Goal: Task Accomplishment & Management: Complete application form

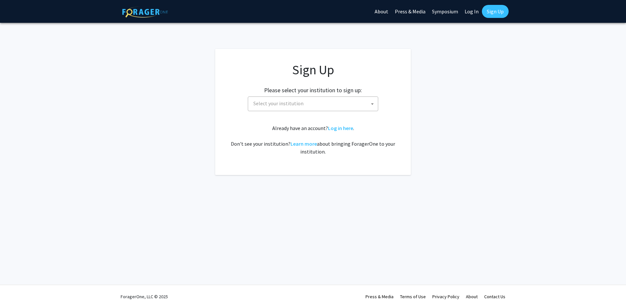
click at [292, 105] on span "Select your institution" at bounding box center [278, 103] width 50 height 7
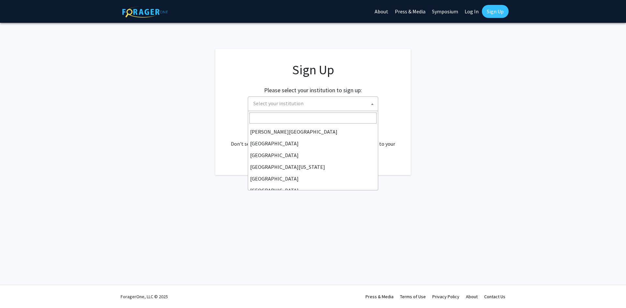
scroll to position [65, 0]
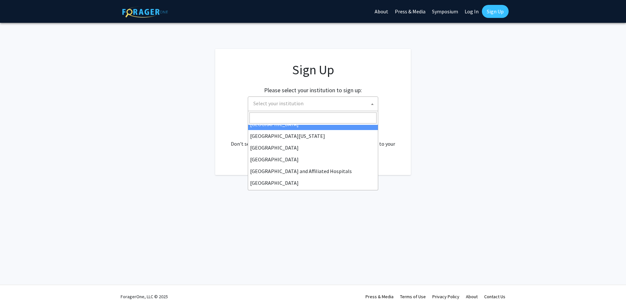
click at [284, 111] on span at bounding box center [313, 118] width 130 height 14
click at [282, 117] on input "Search" at bounding box center [312, 117] width 127 height 11
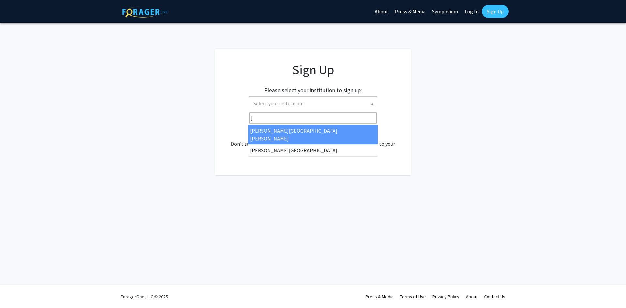
scroll to position [0, 0]
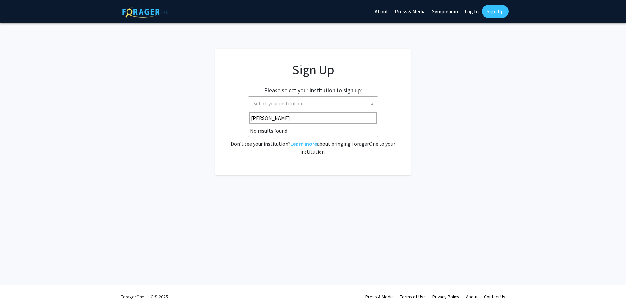
type input "johns"
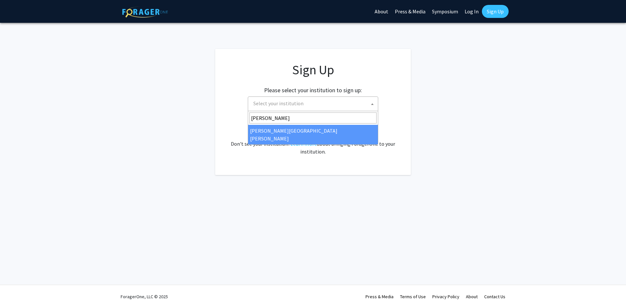
select select "1"
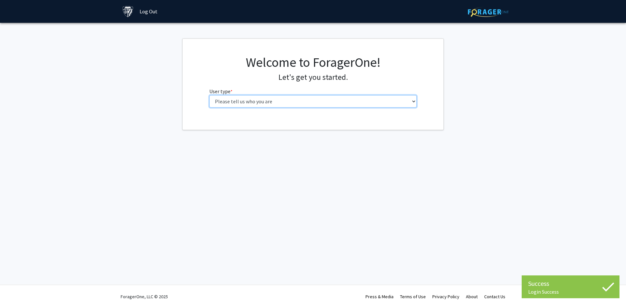
click at [278, 103] on select "Please tell us who you are Undergraduate Student Master's Student Doctoral Cand…" at bounding box center [313, 101] width 208 height 12
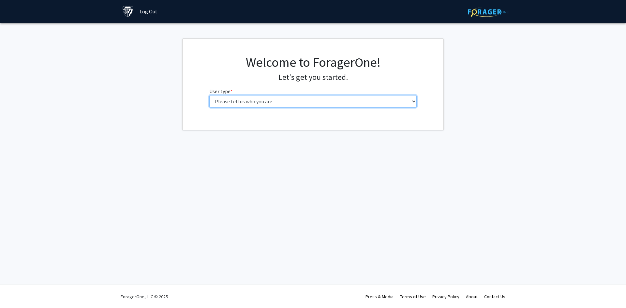
select select "2: masters"
click at [209, 95] on select "Please tell us who you are Undergraduate Student Master's Student Doctoral Cand…" at bounding box center [313, 101] width 208 height 12
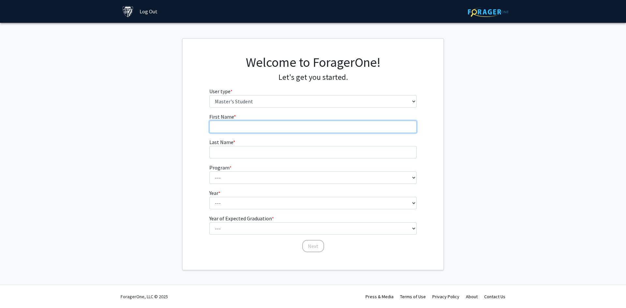
click at [239, 126] on input "First Name * required" at bounding box center [313, 127] width 208 height 12
type input "Letian"
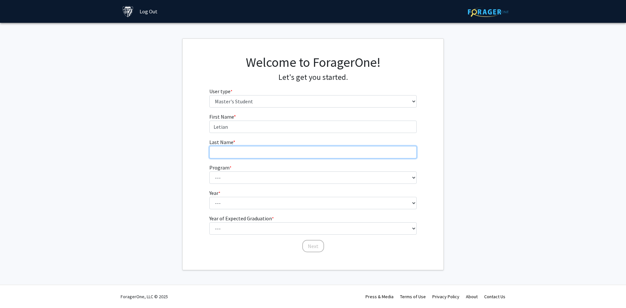
click at [245, 148] on input "Last Name * required" at bounding box center [313, 152] width 208 height 12
type input "Hu"
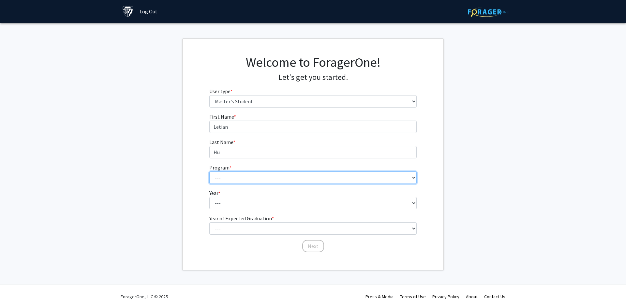
click at [238, 181] on select "--- Anatomy Education Applied and Computational Mathematics Applied Biomedical …" at bounding box center [313, 177] width 208 height 12
select select "30: 20"
click at [209, 171] on select "--- Anatomy Education Applied and Computational Mathematics Applied Biomedical …" at bounding box center [313, 177] width 208 height 12
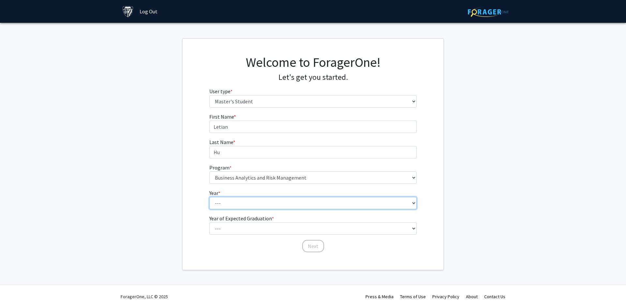
click at [236, 199] on select "--- First Year Second Year" at bounding box center [313, 203] width 208 height 12
select select "1: first_year"
click at [209, 197] on select "--- First Year Second Year" at bounding box center [313, 203] width 208 height 12
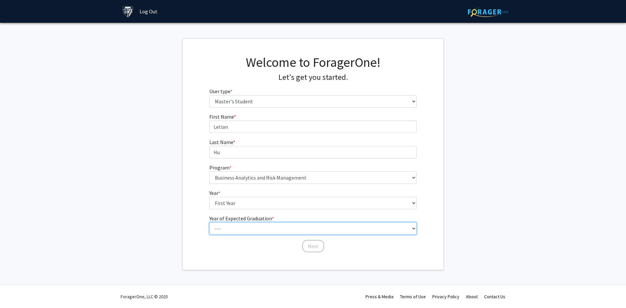
click at [234, 228] on select "--- 2025 2026 2027 2028 2029 2030 2031 2032 2033 2034" at bounding box center [313, 228] width 208 height 12
select select "2: 2026"
click at [209, 222] on select "--- 2025 2026 2027 2028 2029 2030 2031 2032 2033 2034" at bounding box center [313, 228] width 208 height 12
click at [315, 246] on button "Next" at bounding box center [313, 246] width 22 height 12
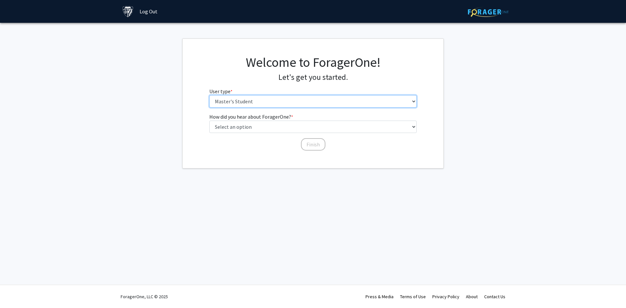
click at [253, 102] on select "Please tell us who you are Undergraduate Student Master's Student Doctoral Cand…" at bounding box center [313, 101] width 208 height 12
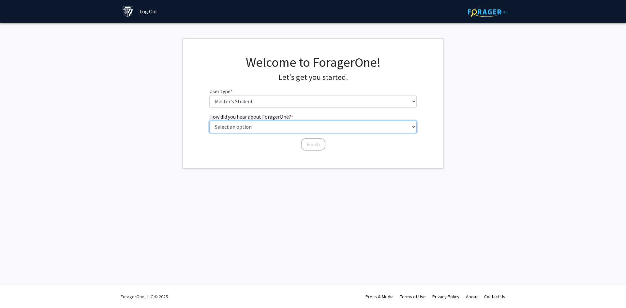
click at [254, 126] on select "Select an option Peer/student recommendation Faculty/staff recommendation Unive…" at bounding box center [313, 127] width 208 height 12
select select "3: university_website"
click at [209, 121] on select "Select an option Peer/student recommendation Faculty/staff recommendation Unive…" at bounding box center [313, 127] width 208 height 12
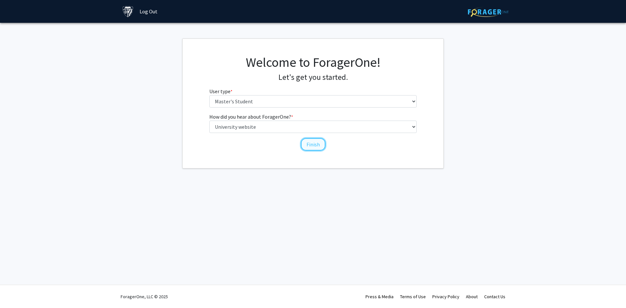
click at [317, 145] on button "Finish" at bounding box center [313, 144] width 24 height 12
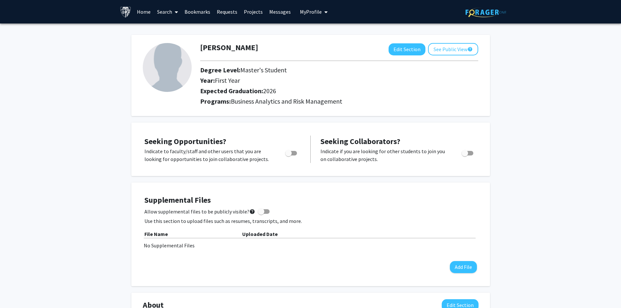
click at [278, 103] on span "Business Analytics and Risk Management" at bounding box center [286, 101] width 111 height 8
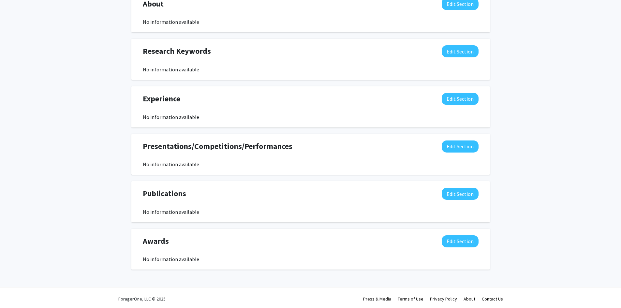
scroll to position [303, 0]
